Goal: Transaction & Acquisition: Download file/media

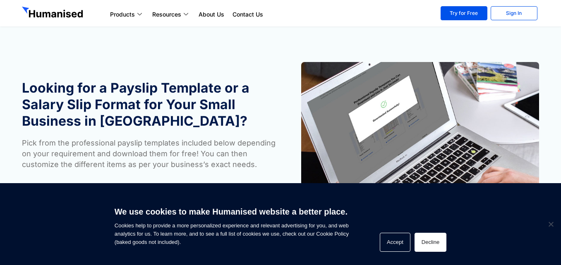
click at [437, 238] on button "Decline" at bounding box center [430, 242] width 32 height 19
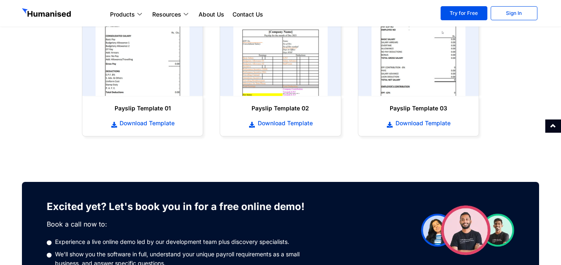
scroll to position [463, 0]
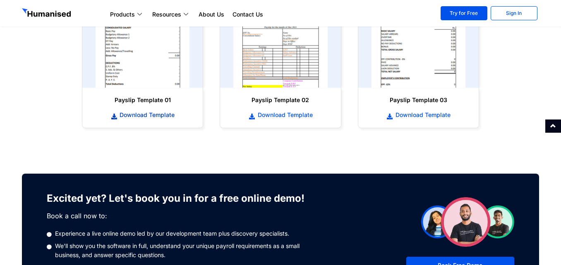
click at [133, 115] on span "Download Template" at bounding box center [145, 115] width 57 height 8
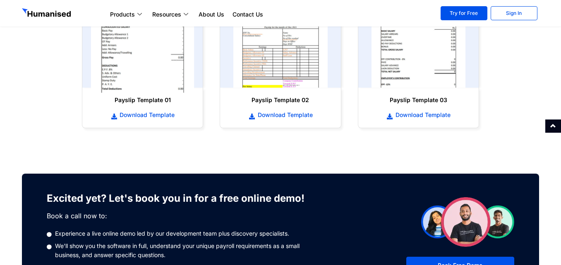
click at [149, 58] on img at bounding box center [142, 36] width 103 height 114
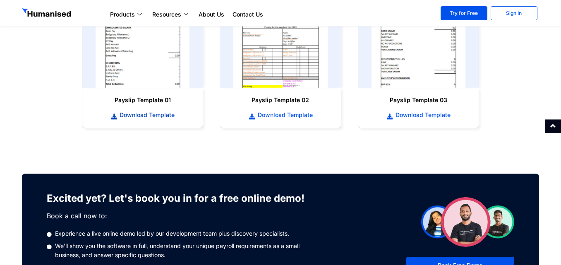
click at [143, 114] on span "Download Template" at bounding box center [145, 115] width 57 height 8
click at [148, 116] on span "Download Template" at bounding box center [145, 115] width 57 height 8
click at [134, 113] on span "Download Template" at bounding box center [145, 115] width 57 height 8
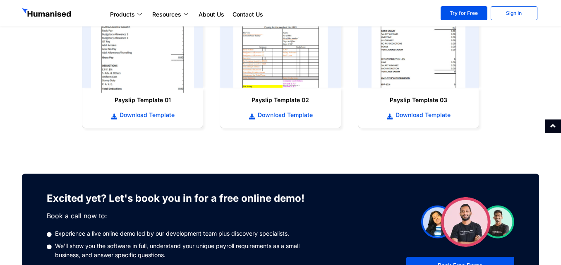
click at [152, 44] on img at bounding box center [142, 36] width 103 height 114
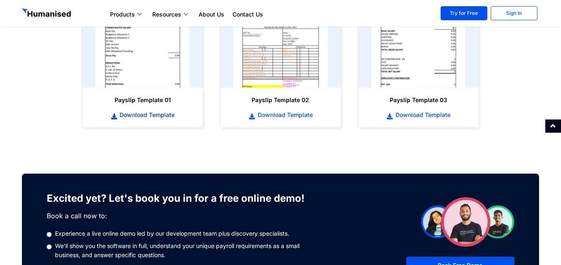
click at [146, 112] on span "Download Template" at bounding box center [145, 115] width 57 height 8
